Goal: Task Accomplishment & Management: Manage account settings

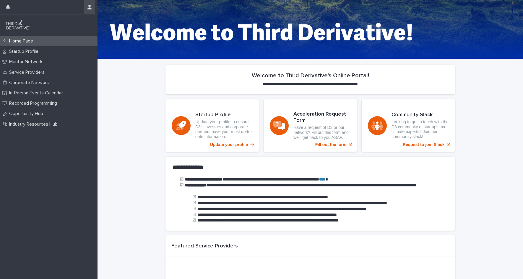
click at [92, 6] on button "button" at bounding box center [89, 7] width 11 height 14
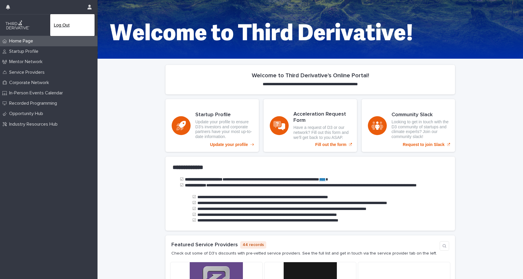
click at [76, 28] on p "Log Out" at bounding box center [72, 25] width 37 height 10
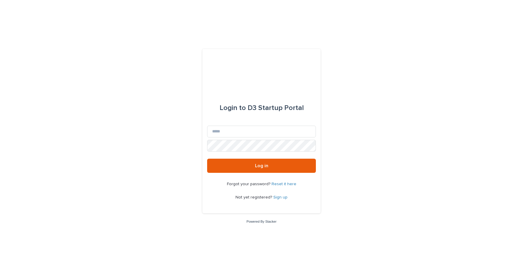
click at [199, 131] on div "Login to D3 Startup Portal Email Password Log in Forgot your password? Reset it…" at bounding box center [261, 139] width 523 height 279
